Goal: Task Accomplishment & Management: Manage account settings

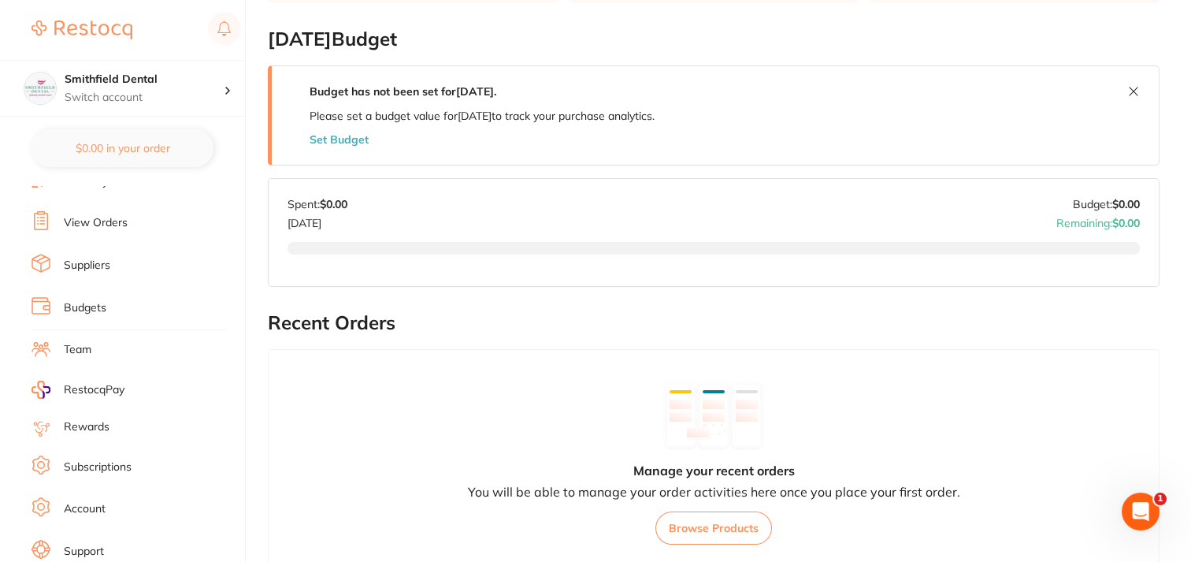
scroll to position [173, 0]
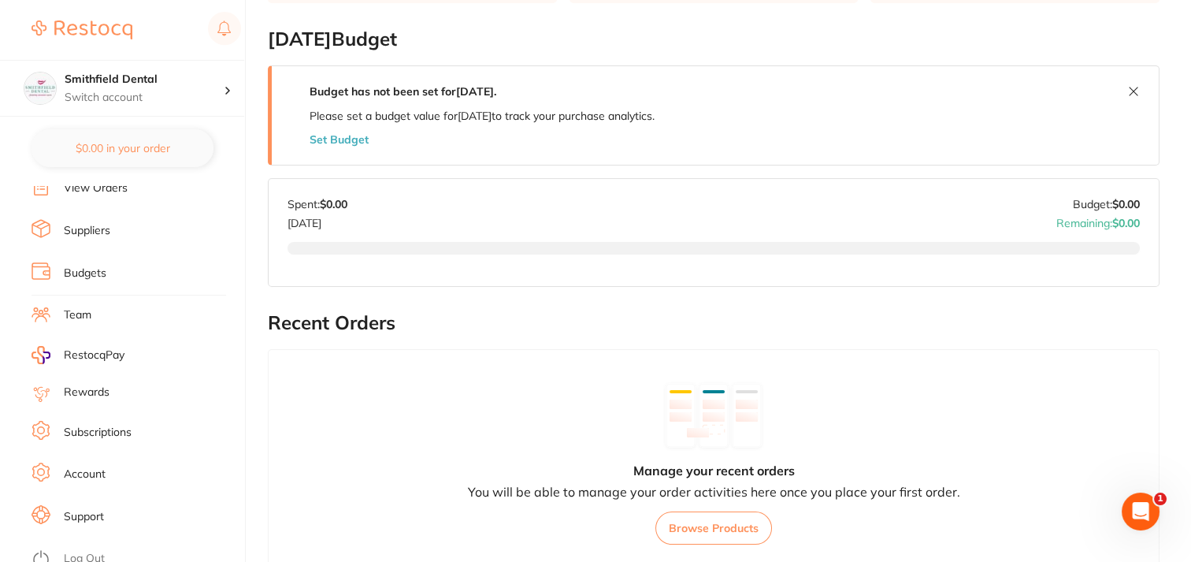
click at [87, 429] on link "Subscriptions" at bounding box center [98, 433] width 68 height 16
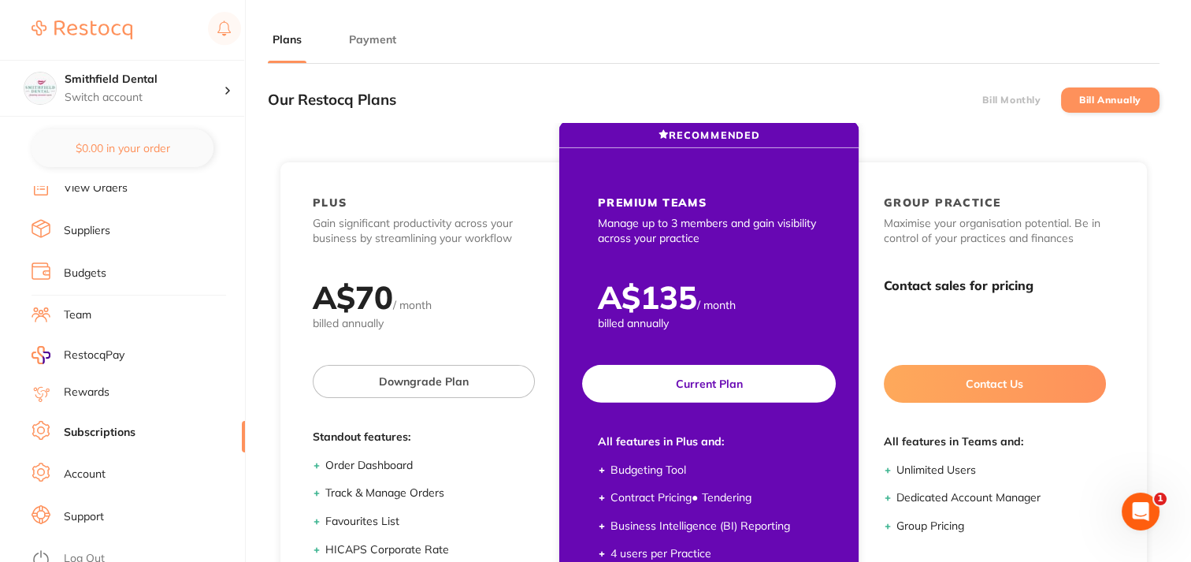
click at [673, 180] on div "PREMIUM TEAMS Manage up to 3 members and gain visibility across your practice A…" at bounding box center [709, 462] width 285 height 599
click at [647, 322] on span "billed annually" at bounding box center [709, 324] width 222 height 16
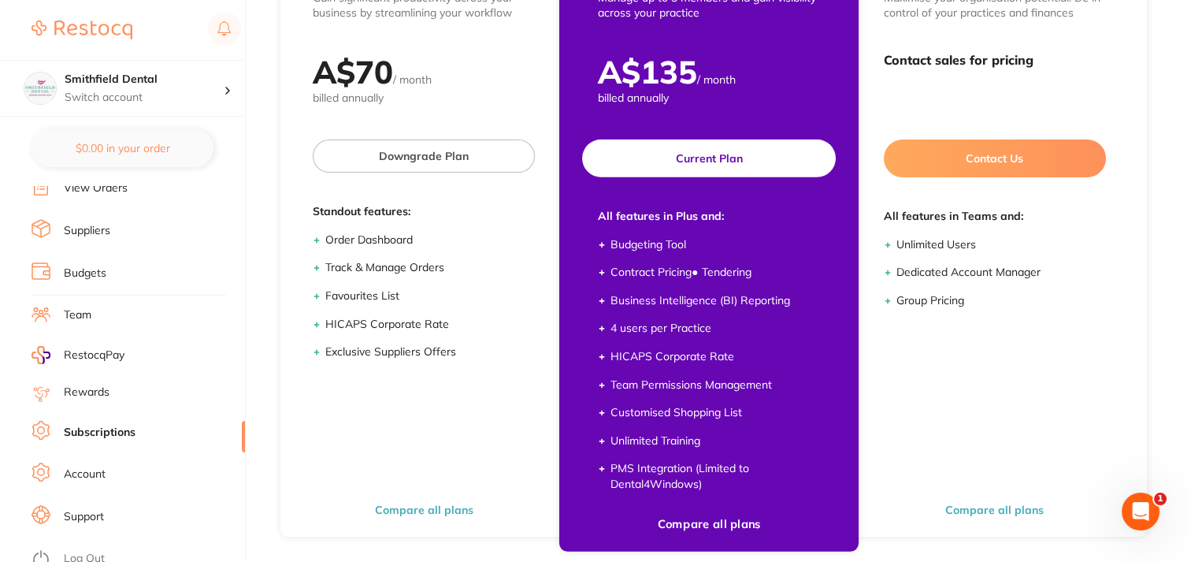
scroll to position [211, 0]
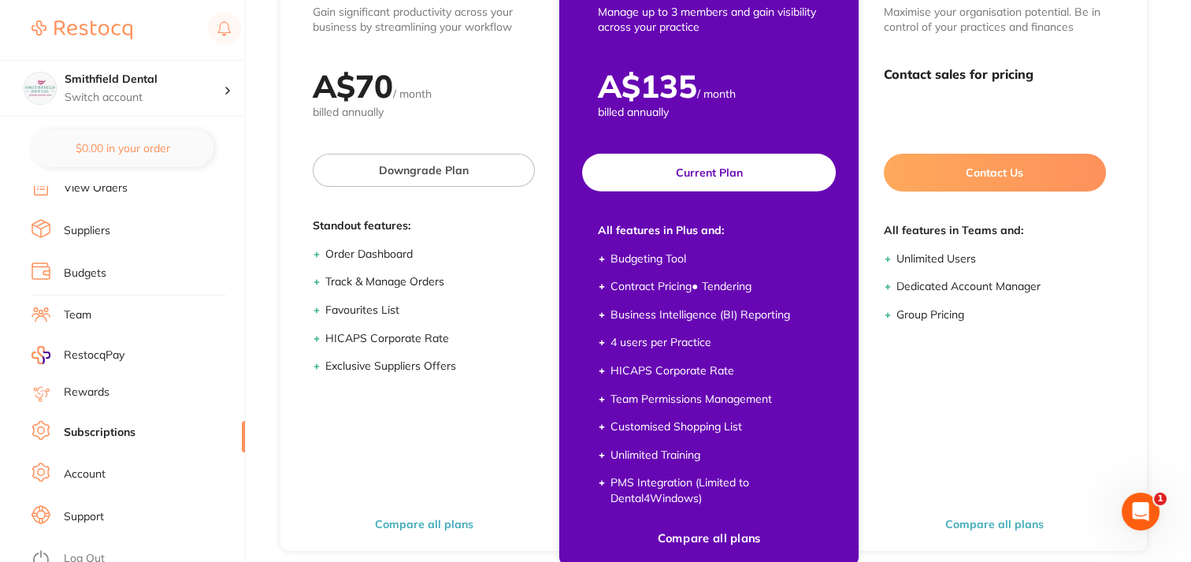
click at [686, 328] on ul "Budgeting Tool Contract Pricing ● Tendering Business Intelligence (BI) Reportin…" at bounding box center [709, 378] width 222 height 255
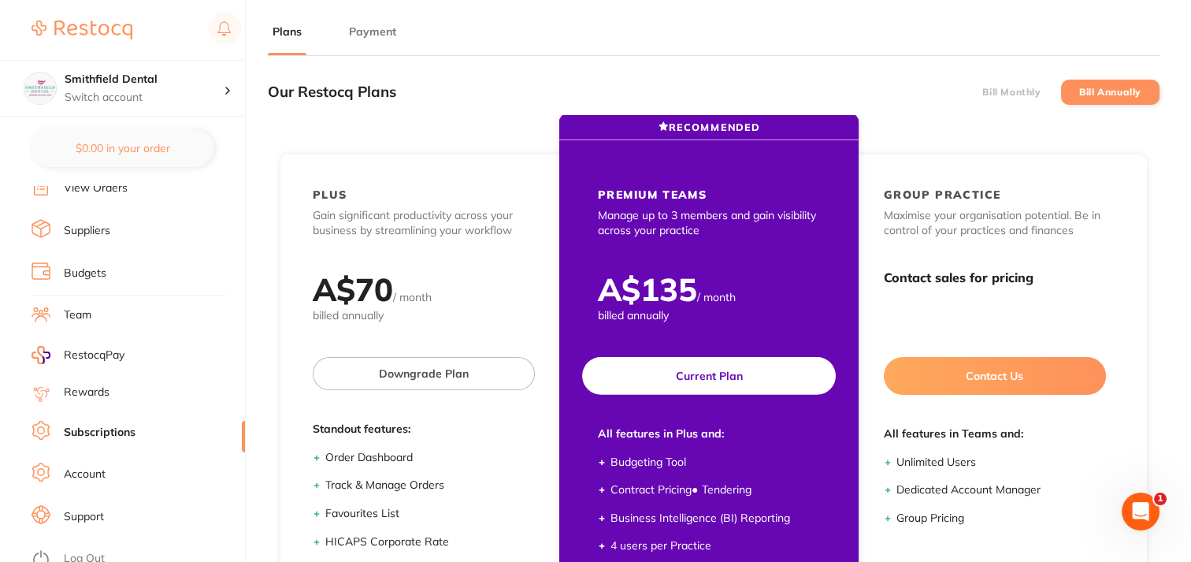
scroll to position [0, 0]
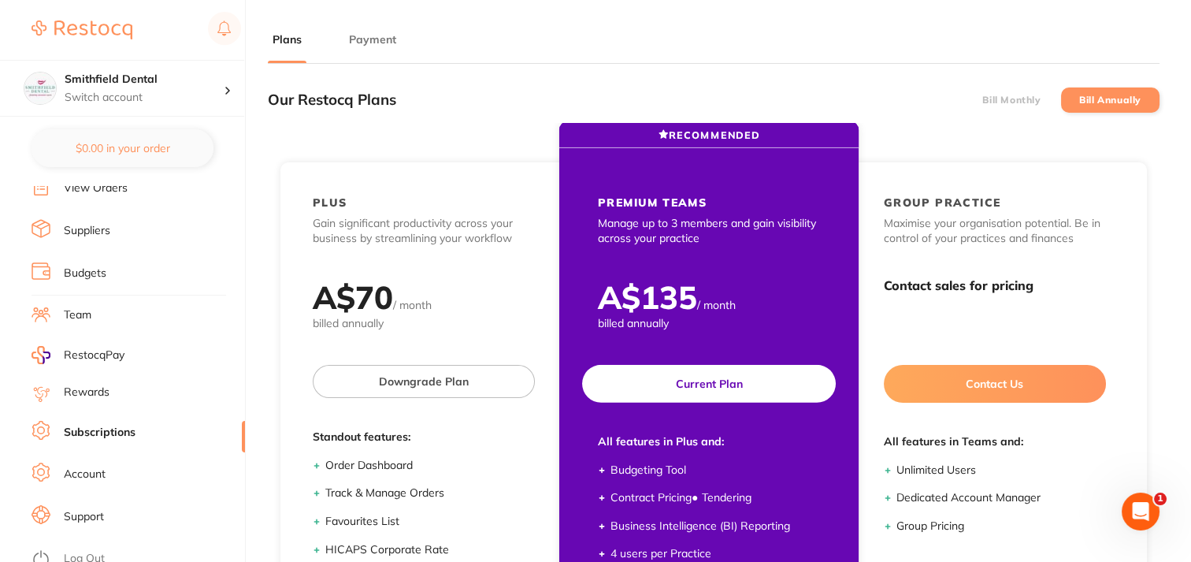
click at [785, 262] on div "PREMIUM TEAMS Manage up to 3 members and gain visibility across your practice A…" at bounding box center [709, 462] width 285 height 599
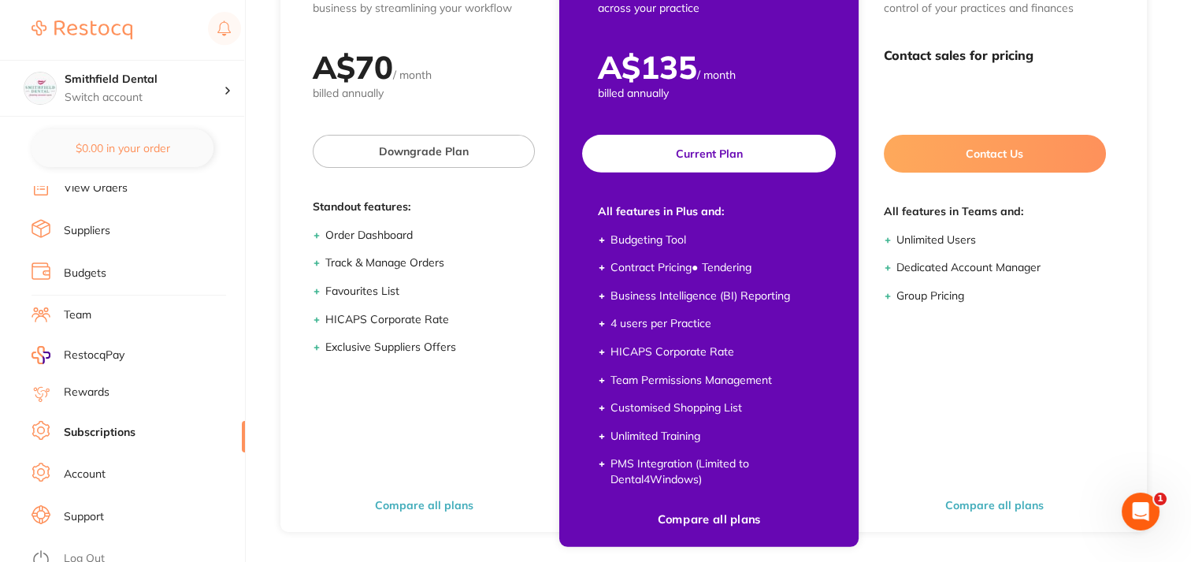
scroll to position [230, 0]
click at [788, 260] on li "Contract Pricing ● Tendering" at bounding box center [716, 268] width 210 height 16
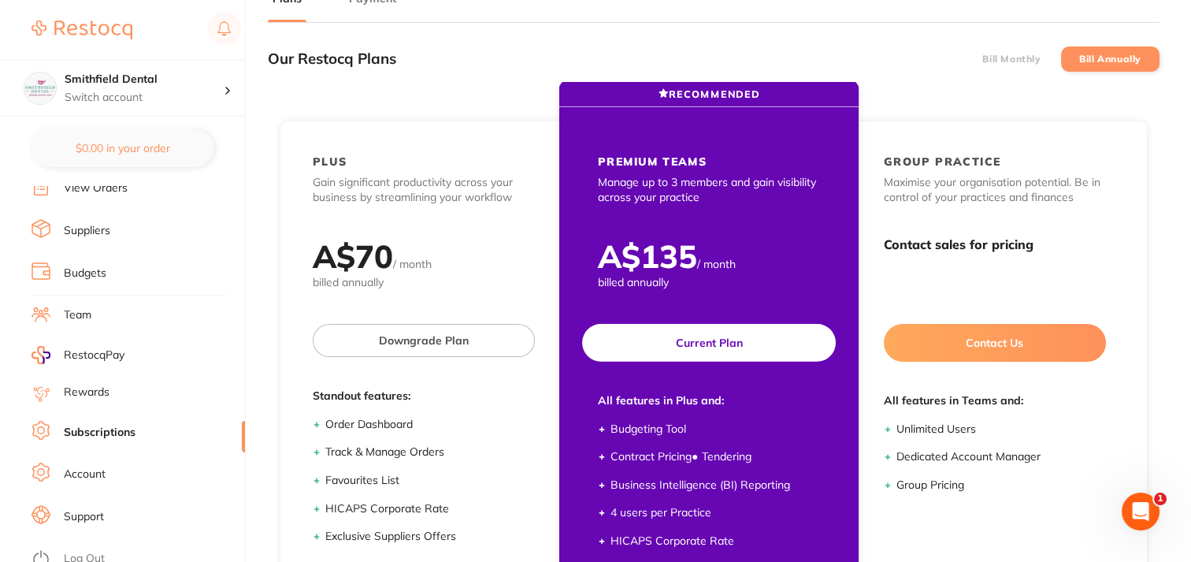
scroll to position [0, 0]
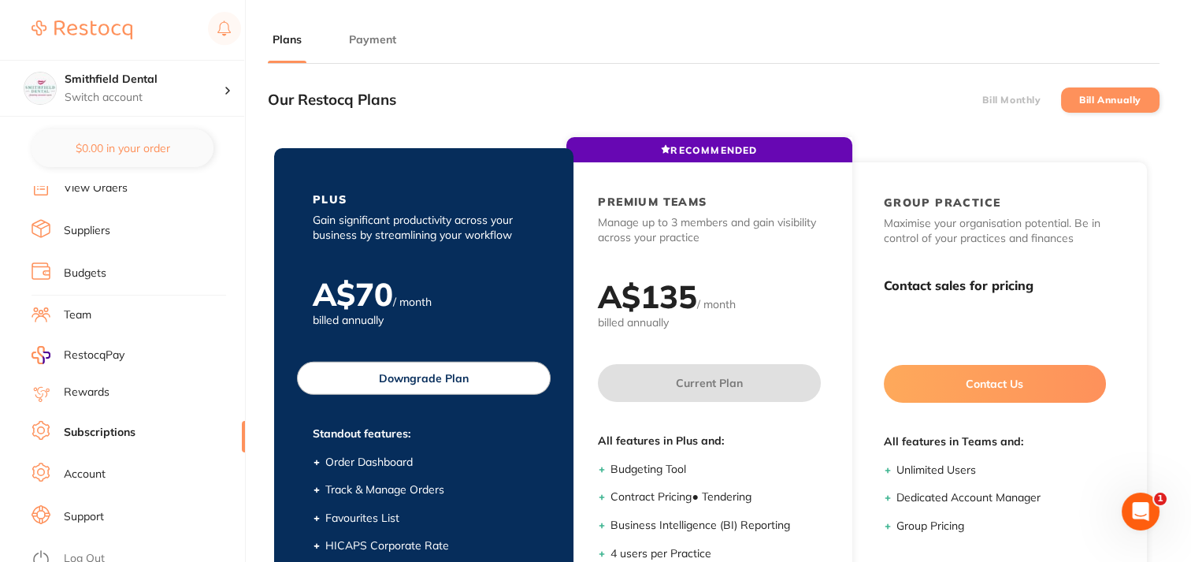
click at [466, 309] on div "A$ 70 / month billed annually" at bounding box center [423, 302] width 285 height 55
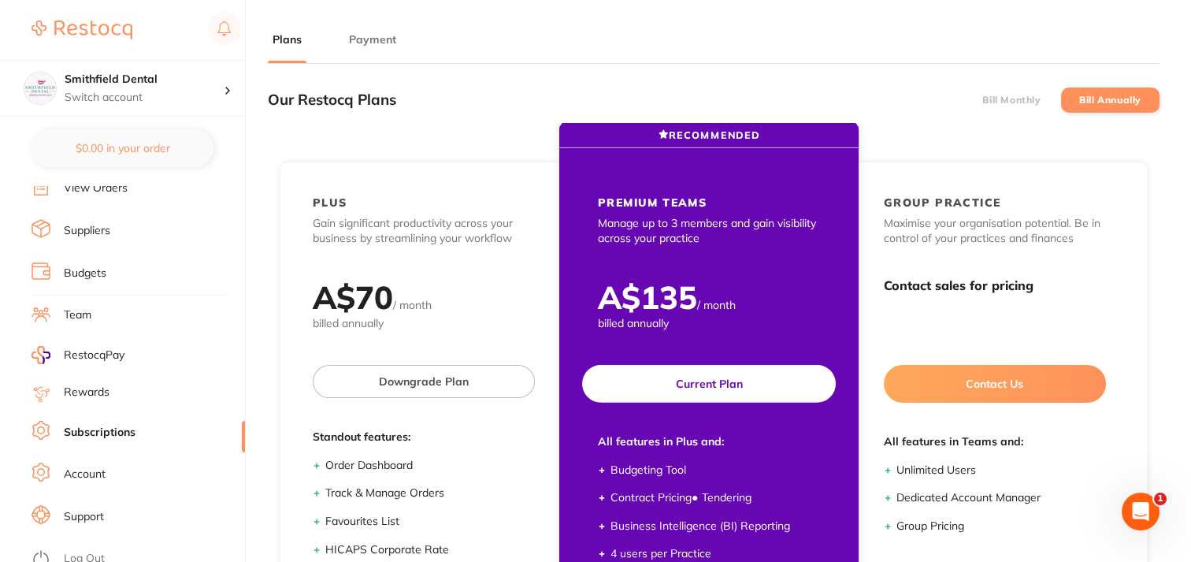
click at [727, 256] on div "PREMIUM TEAMS Manage up to 3 members and gain visibility across your practice A…" at bounding box center [709, 462] width 285 height 599
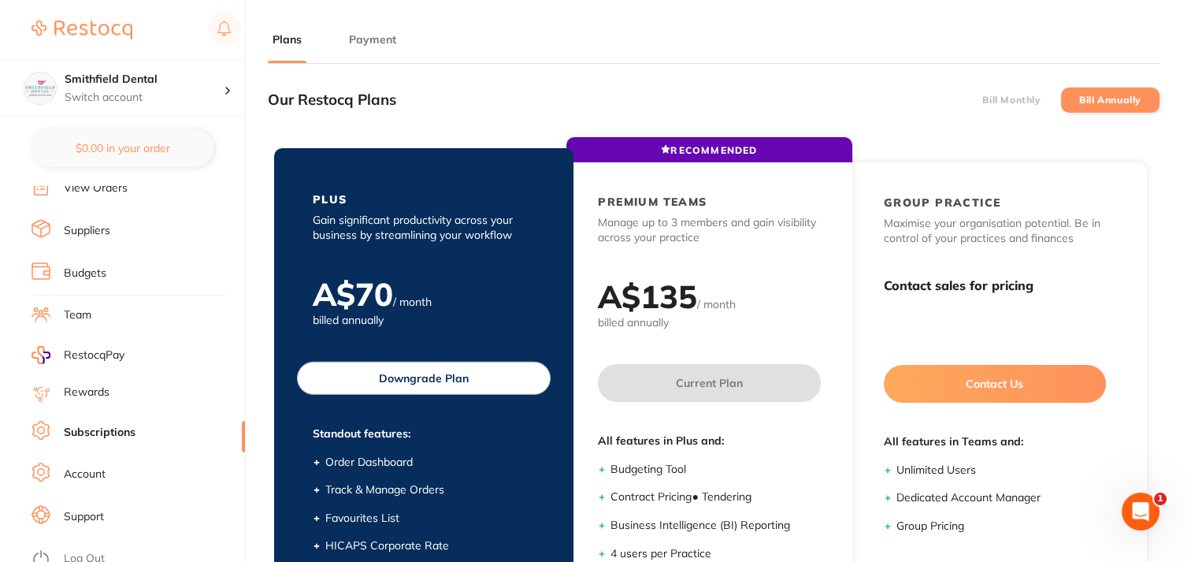
click at [496, 293] on div "A$ 70 / month billed annually" at bounding box center [423, 302] width 285 height 55
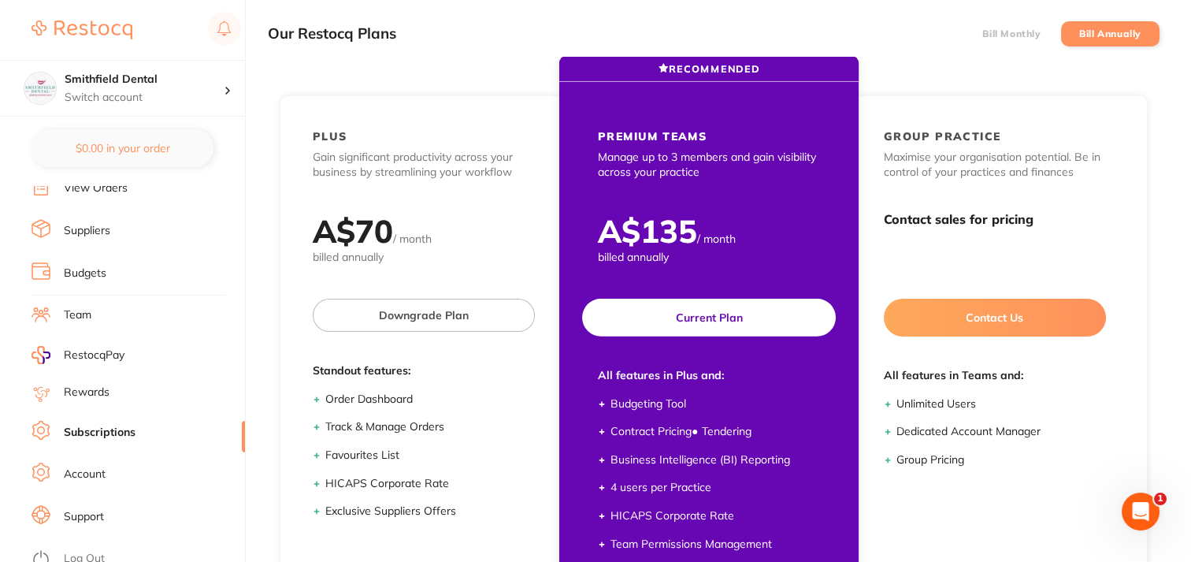
scroll to position [79, 0]
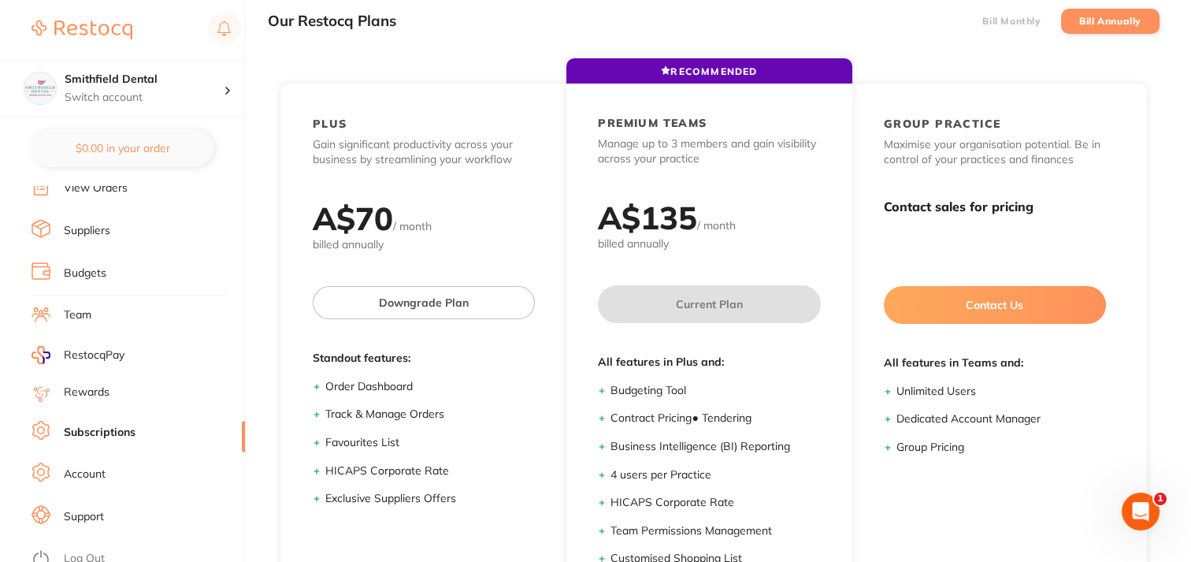
click at [15, 352] on section "Smithfield Dental Switch account Smithfield Dental $0.00 in your order Dashboar…" at bounding box center [123, 281] width 246 height 562
click at [1004, 27] on li "Bill Monthly" at bounding box center [1012, 21] width 98 height 25
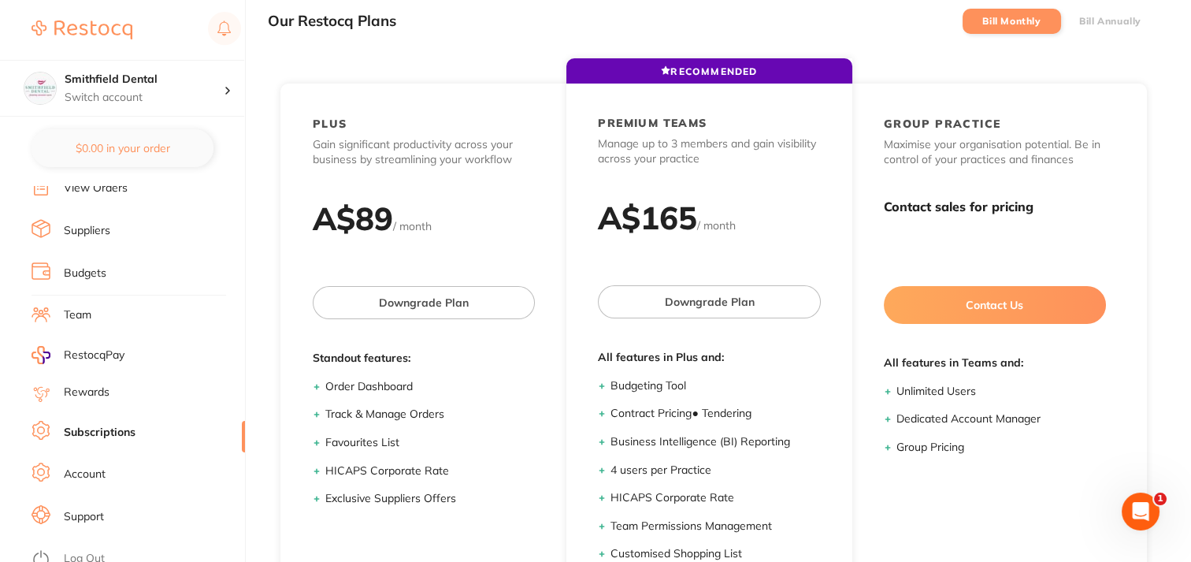
click at [1087, 18] on label "Bill Annually" at bounding box center [1110, 21] width 62 height 11
click at [1079, 21] on input "Bill Annually" at bounding box center [1079, 21] width 0 height 0
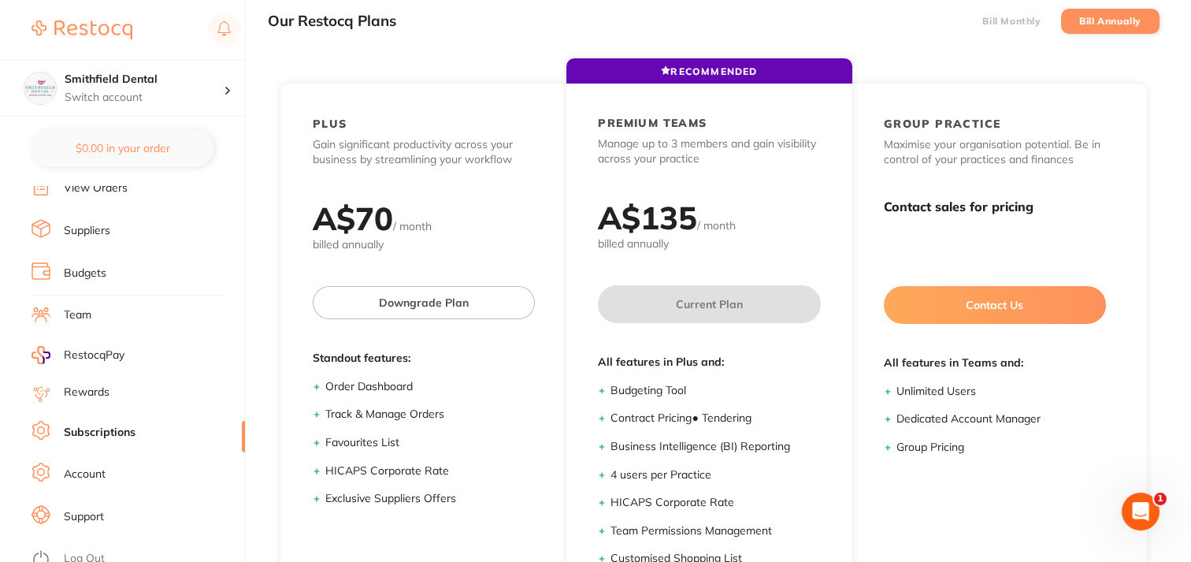
click at [1036, 13] on li "Bill Monthly" at bounding box center [1012, 21] width 98 height 25
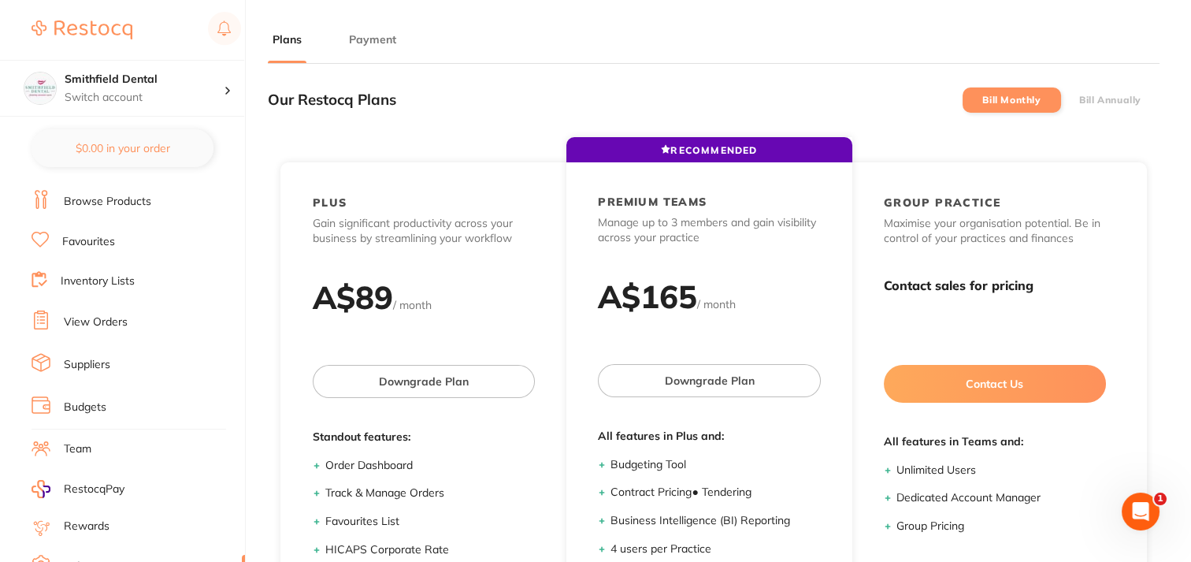
scroll to position [0, 0]
click at [1135, 98] on label "Bill Annually" at bounding box center [1110, 100] width 62 height 11
click at [1079, 100] on input "Bill Annually" at bounding box center [1079, 100] width 0 height 0
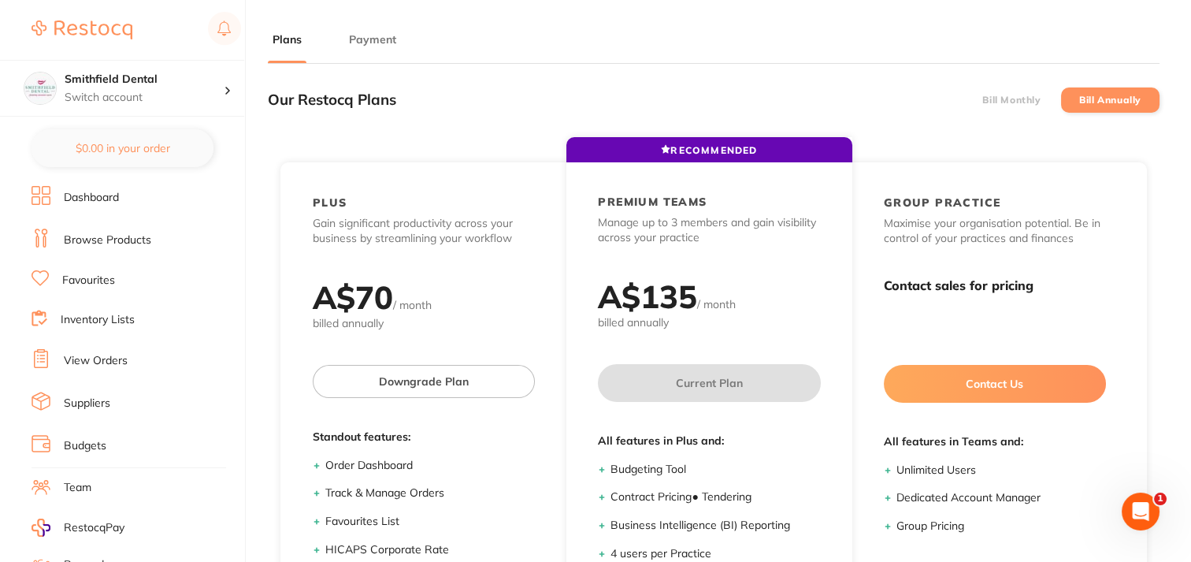
click at [1015, 108] on li "Bill Monthly" at bounding box center [1012, 99] width 98 height 25
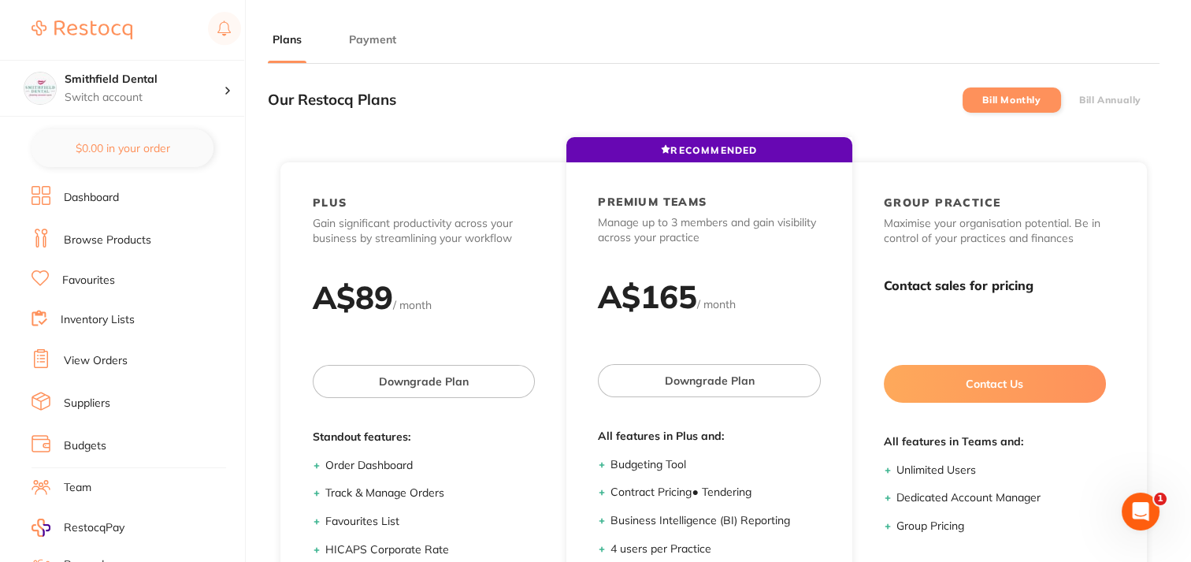
click at [1045, 101] on li "Bill Monthly" at bounding box center [1012, 99] width 98 height 25
click at [1023, 100] on label "Bill Monthly" at bounding box center [1012, 100] width 58 height 11
click at [983, 100] on input "Bill Monthly" at bounding box center [983, 100] width 0 height 0
click at [1136, 96] on label "Bill Annually" at bounding box center [1110, 100] width 62 height 11
click at [1079, 100] on input "Bill Annually" at bounding box center [1079, 100] width 0 height 0
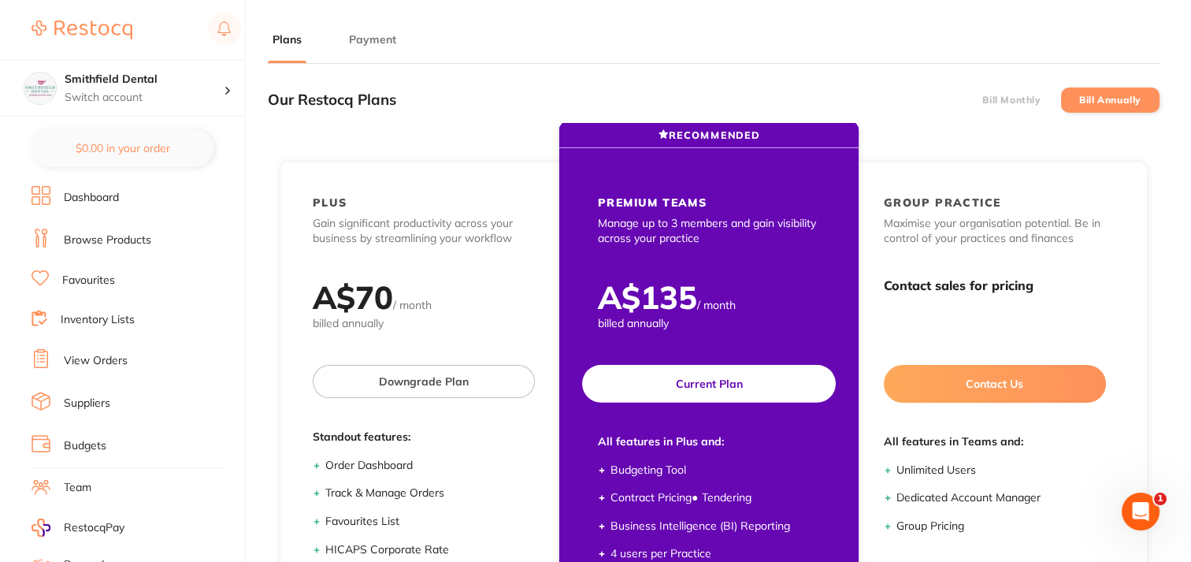
click at [662, 321] on span "billed annually" at bounding box center [709, 324] width 222 height 16
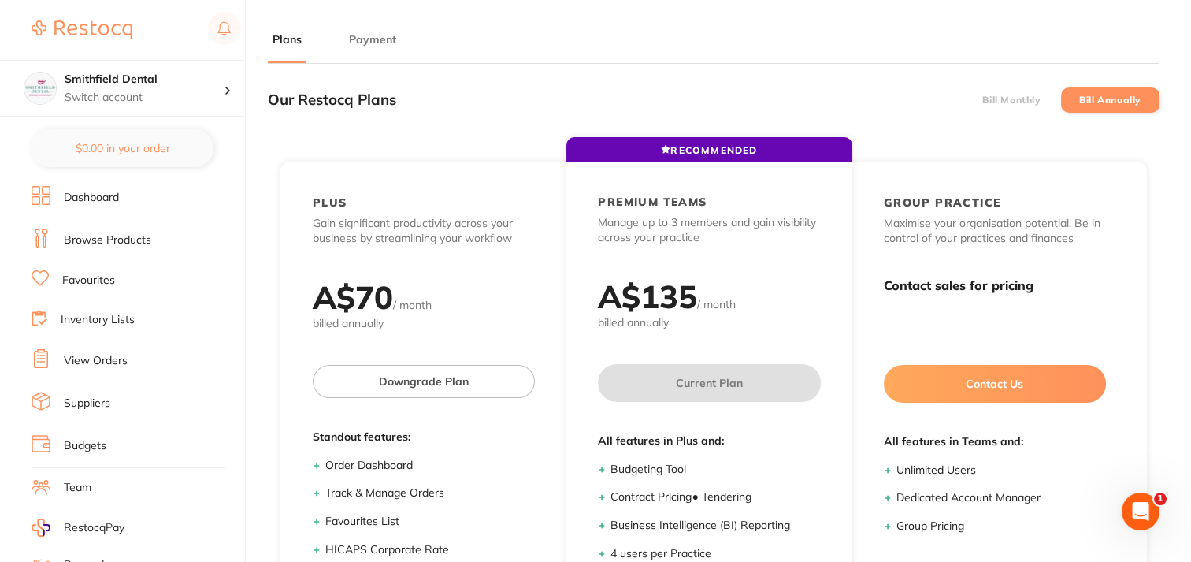
click at [89, 273] on link "Favourites" at bounding box center [88, 281] width 53 height 16
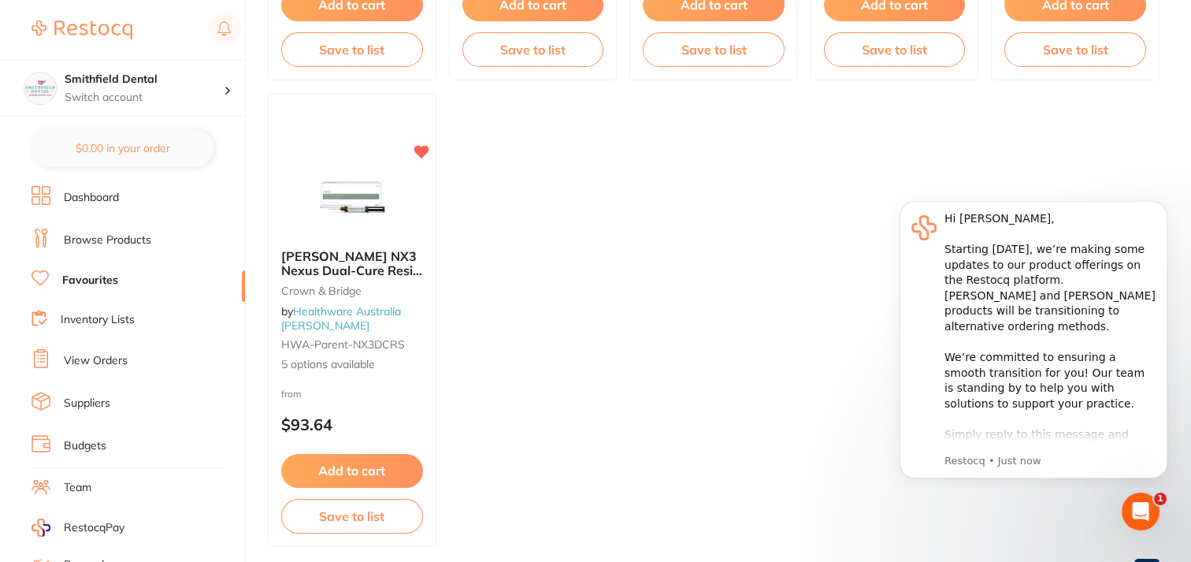
scroll to position [571, 0]
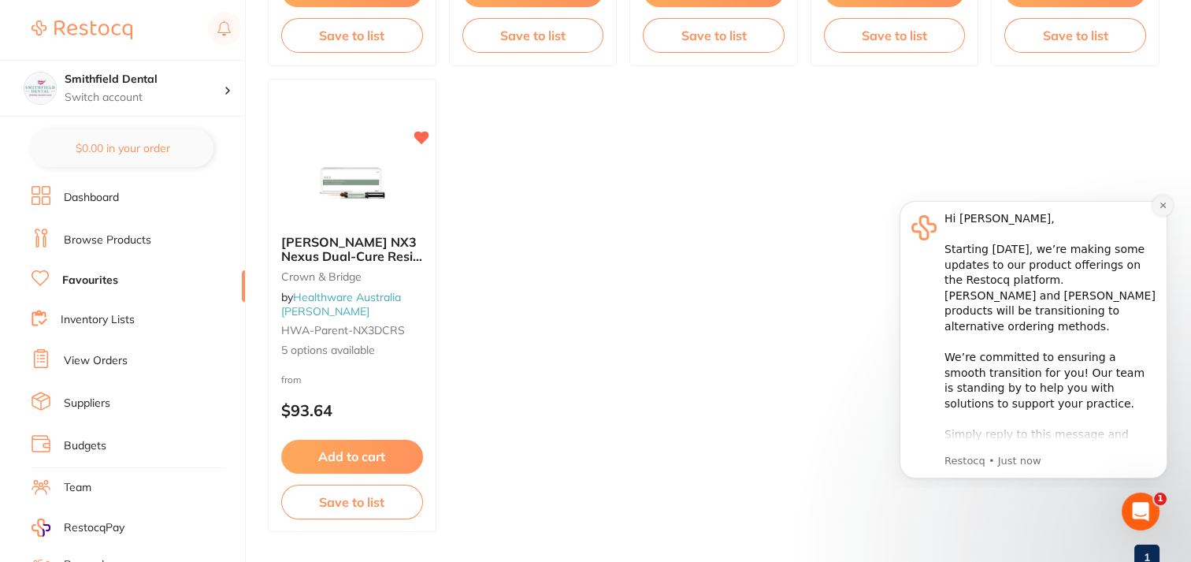
click at [1165, 208] on icon "Dismiss notification" at bounding box center [1163, 205] width 9 height 9
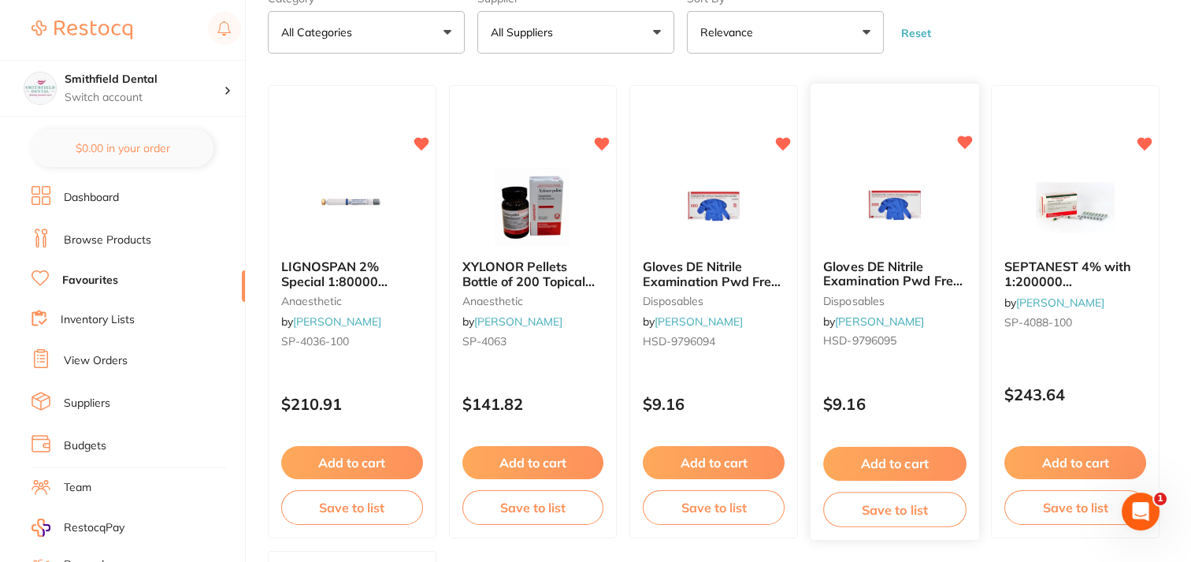
scroll to position [0, 0]
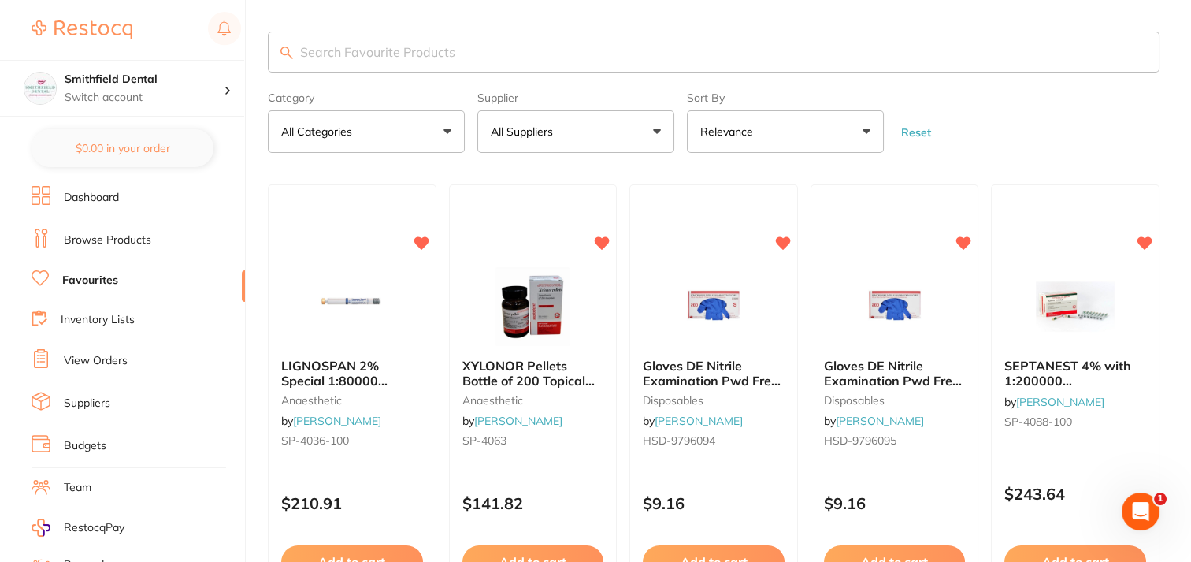
click at [402, 45] on input "search" at bounding box center [714, 52] width 892 height 41
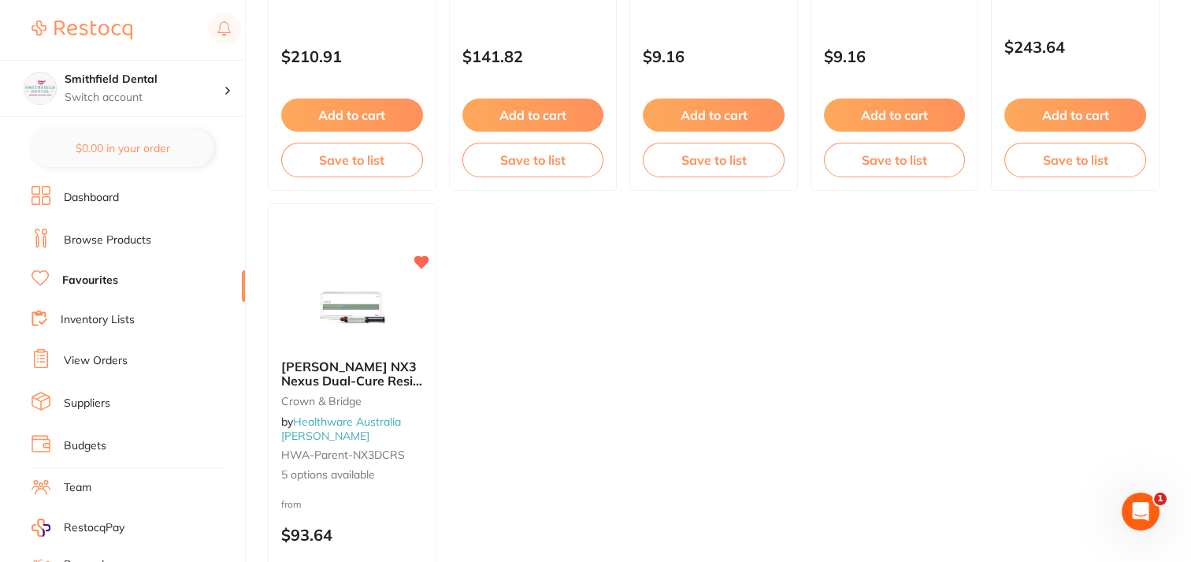
scroll to position [229, 0]
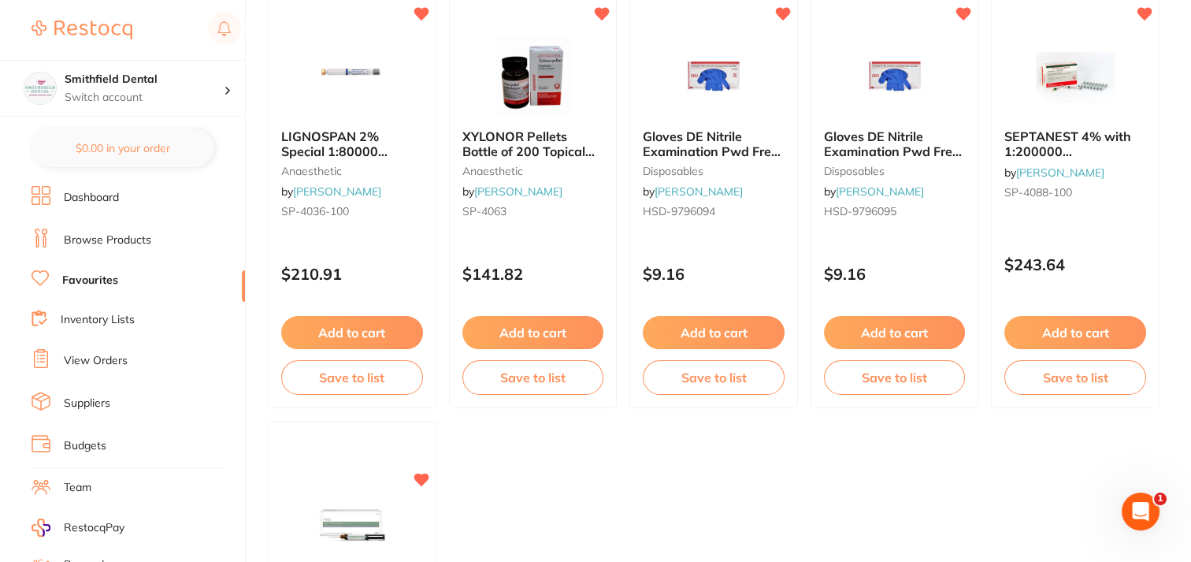
click at [102, 197] on link "Dashboard" at bounding box center [91, 198] width 55 height 16
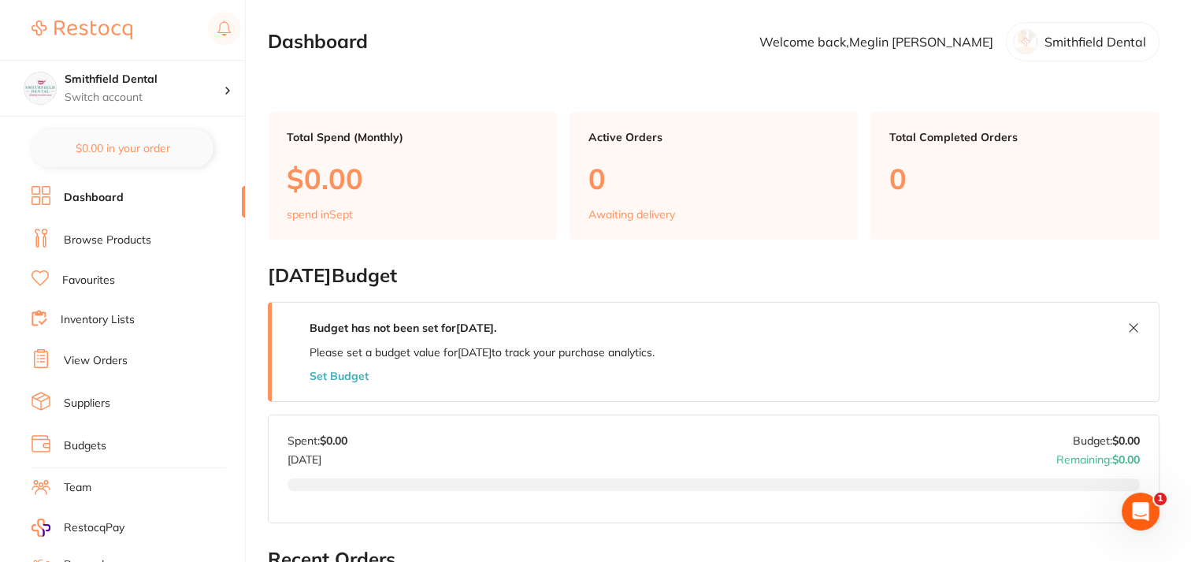
click at [1057, 277] on h2 "[DATE] Budget" at bounding box center [714, 276] width 892 height 22
